Goal: Navigation & Orientation: Go to known website

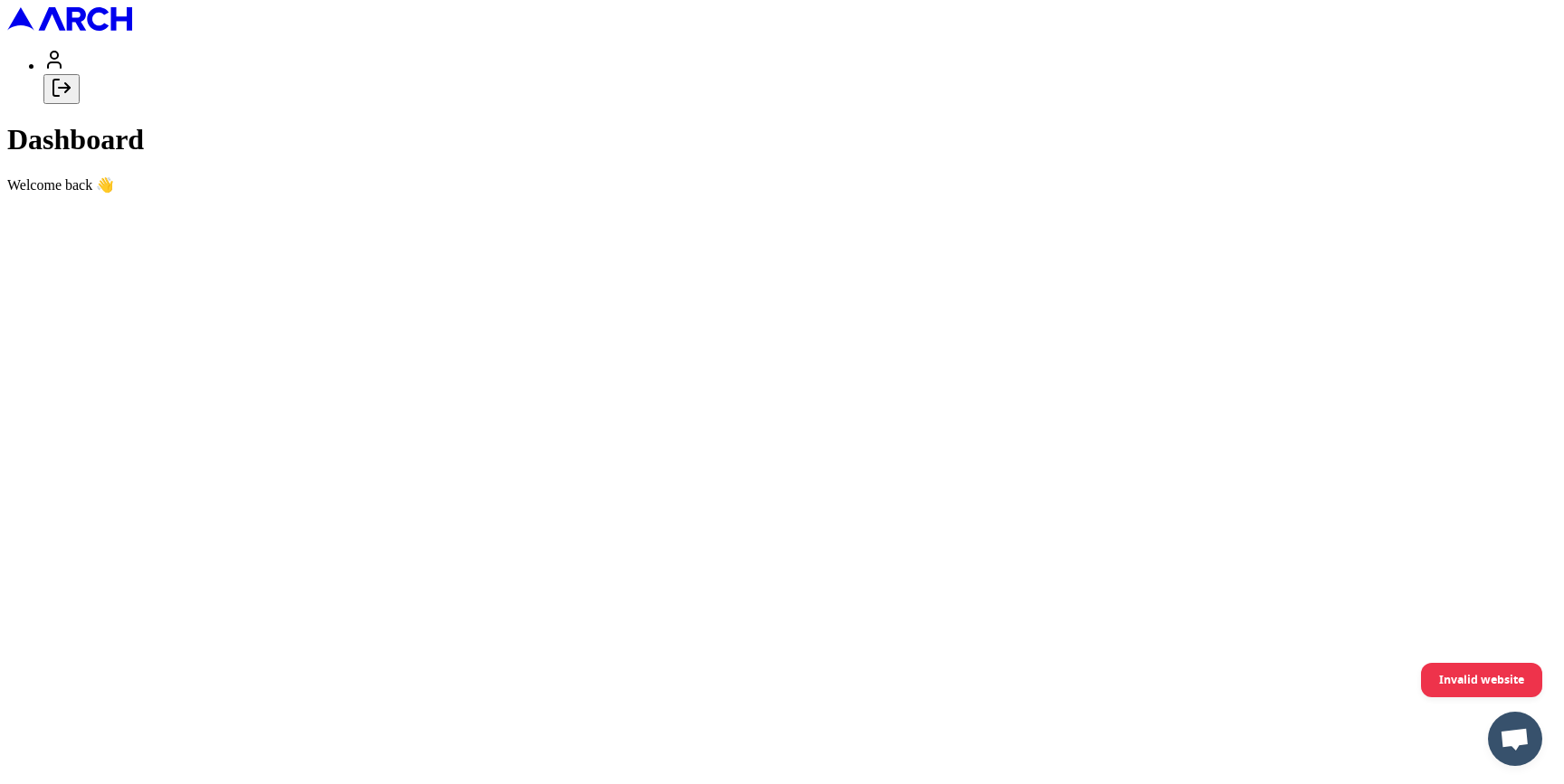
click at [80, 104] on button "Log out" at bounding box center [62, 88] width 36 height 29
type input "[EMAIL_ADDRESS][DOMAIN_NAME]"
